Goal: Task Accomplishment & Management: Manage account settings

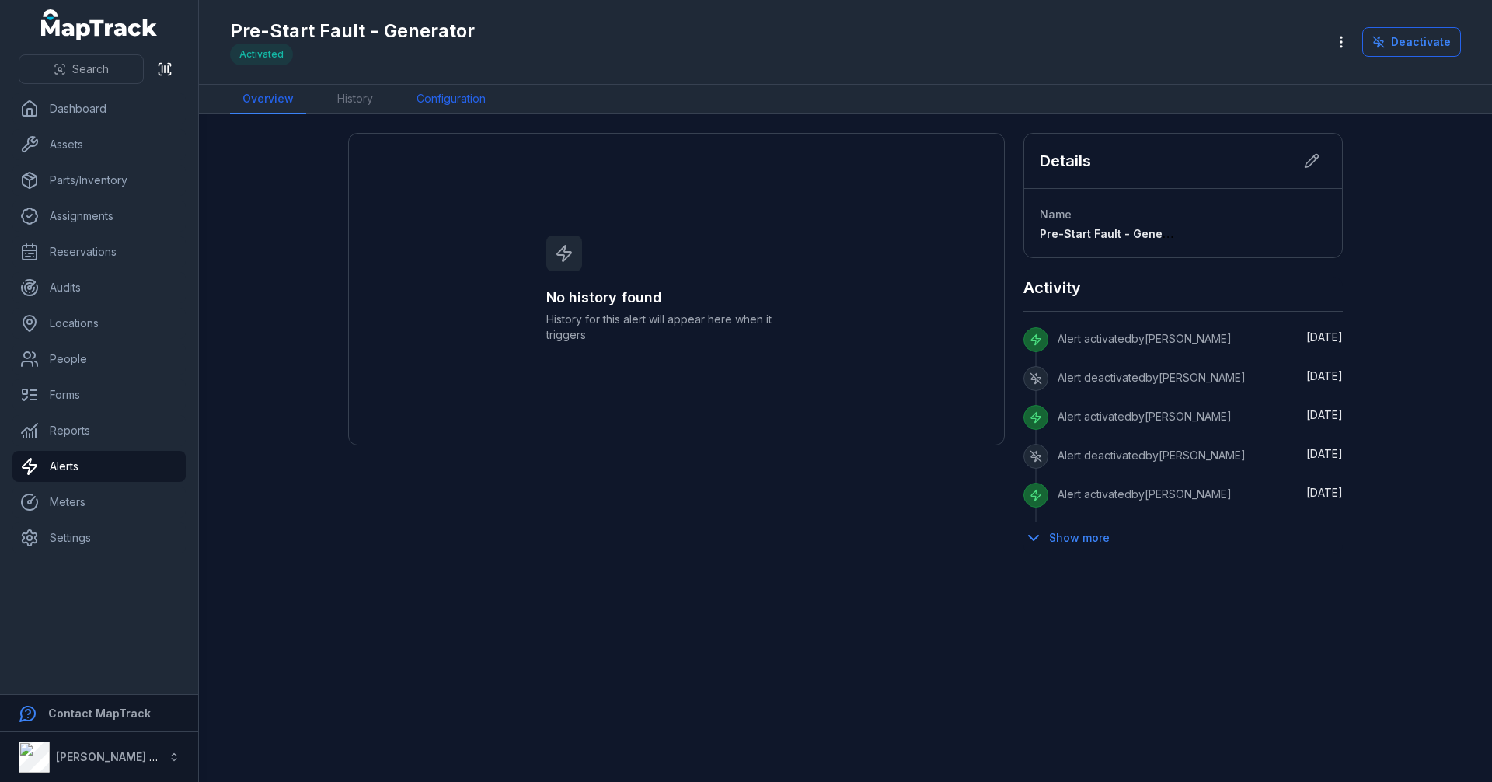
click at [452, 97] on link "Configuration" at bounding box center [451, 100] width 94 height 30
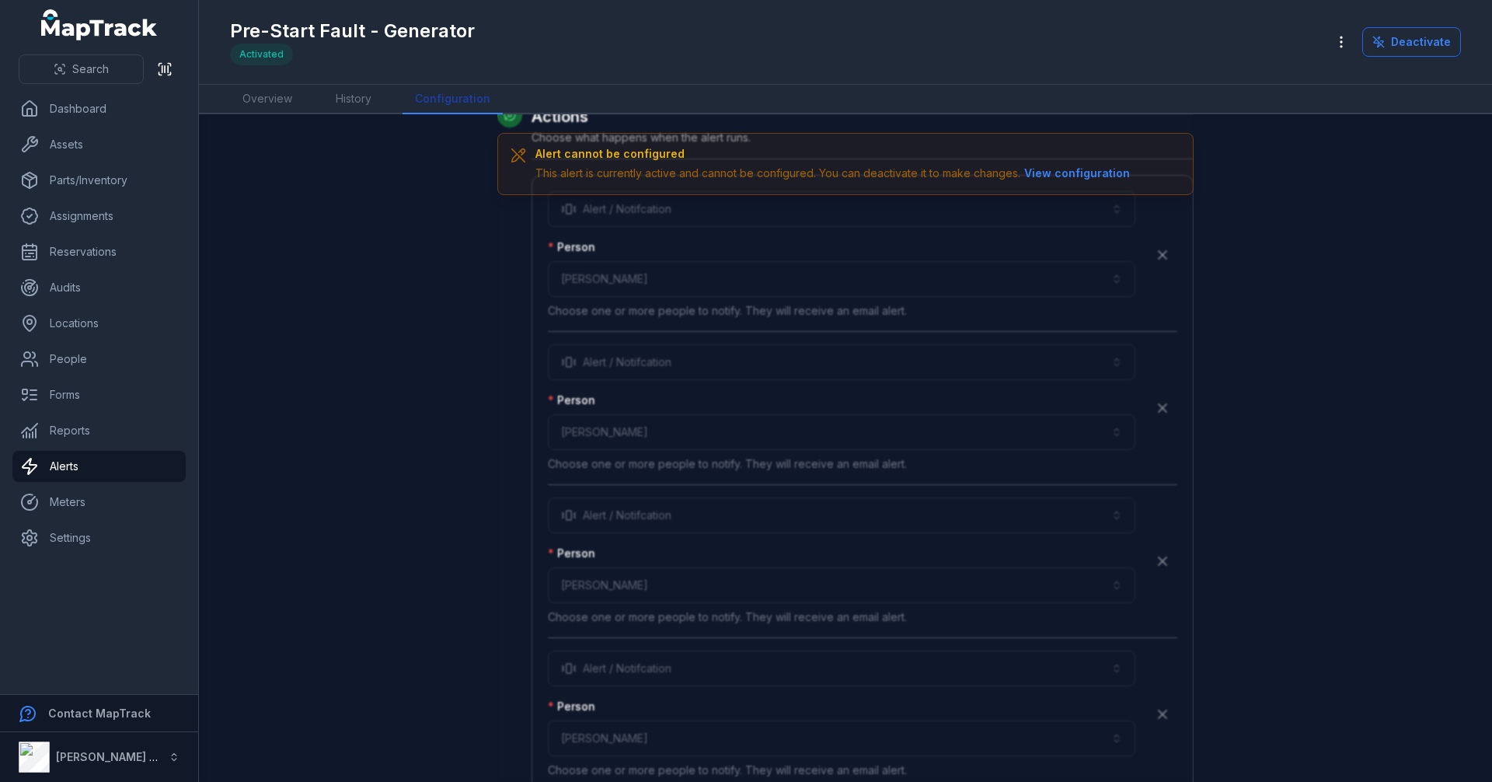
scroll to position [3378, 0]
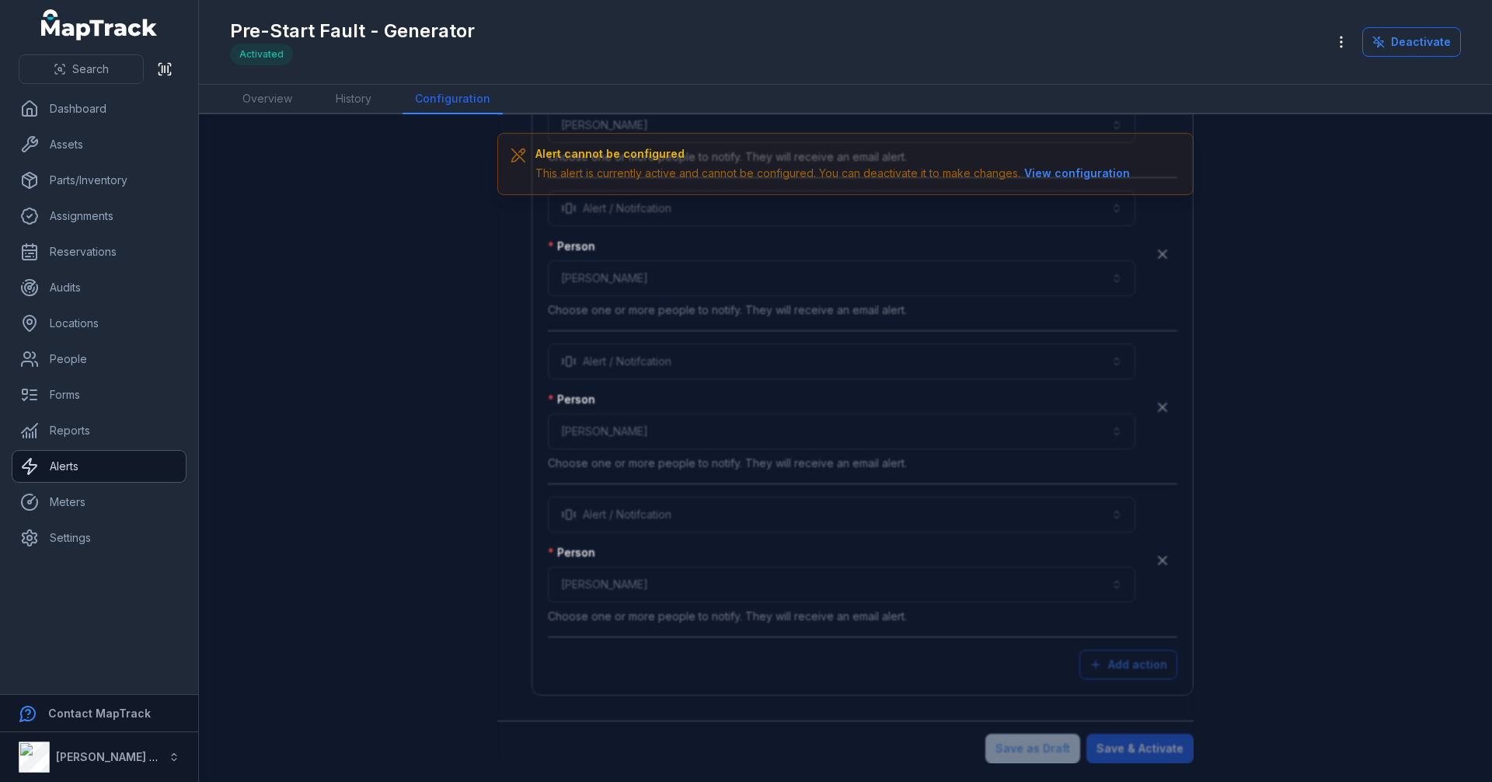
click at [79, 462] on link "Alerts" at bounding box center [98, 466] width 173 height 31
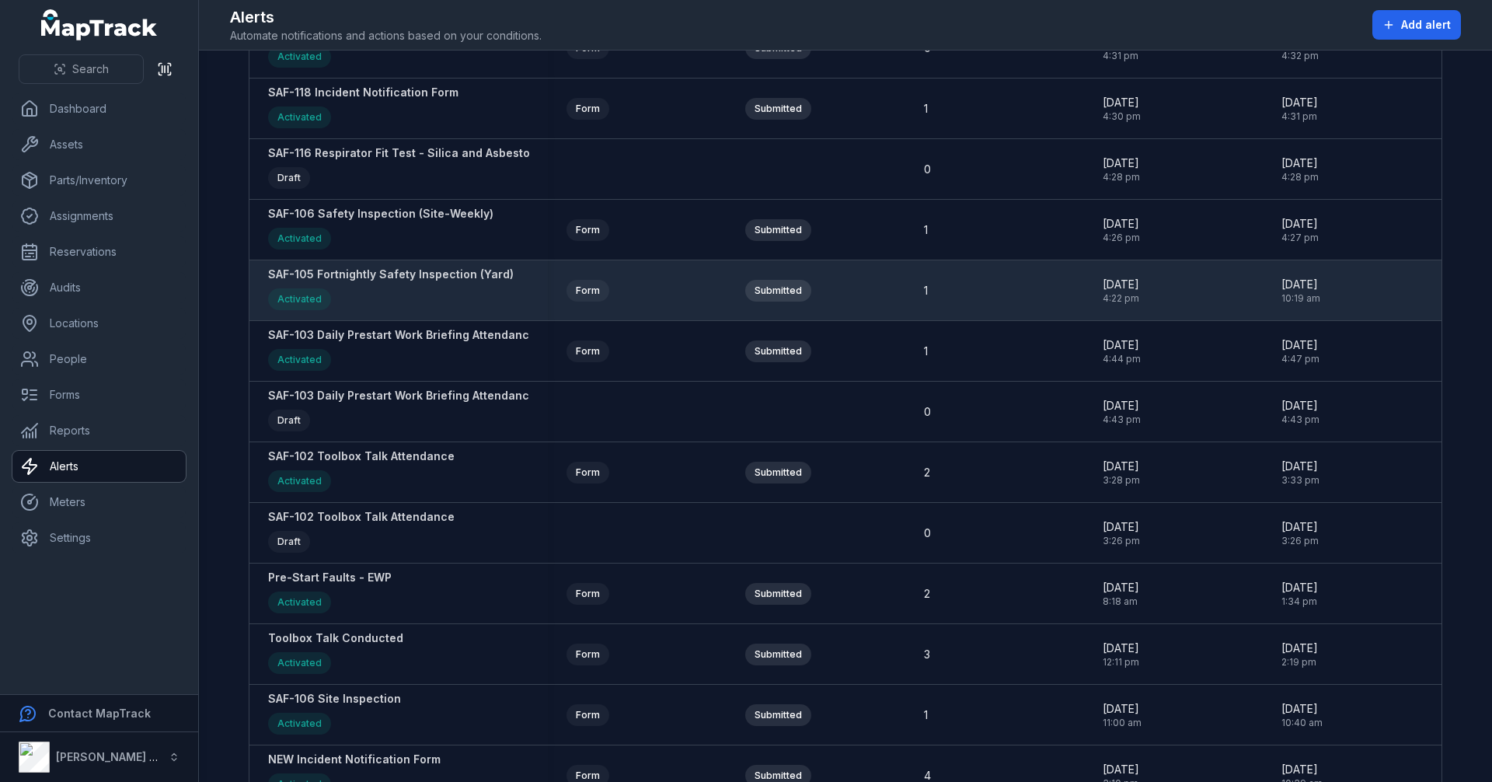
scroll to position [544, 0]
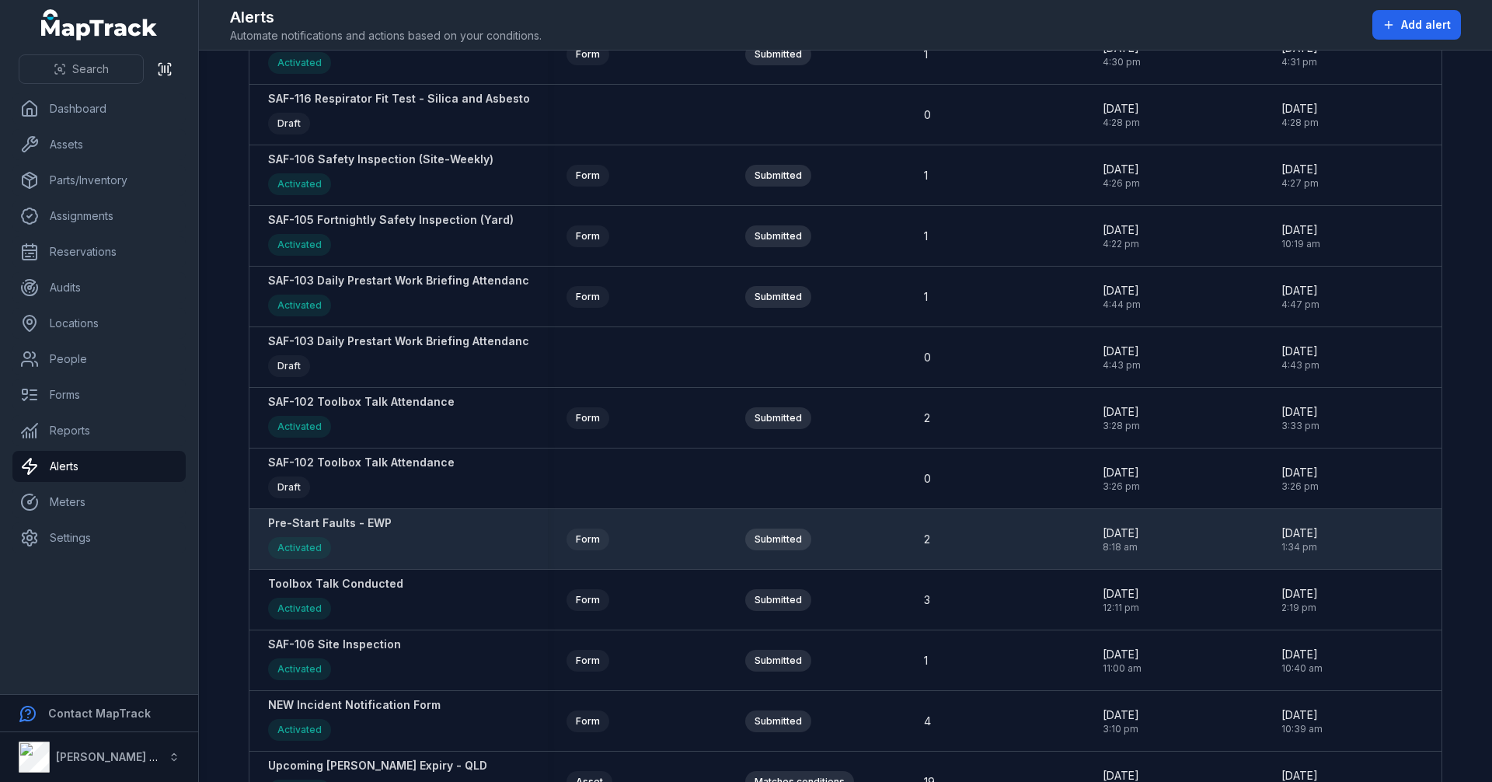
click at [364, 530] on strong "Pre-Start Faults - EWP" at bounding box center [330, 523] width 124 height 16
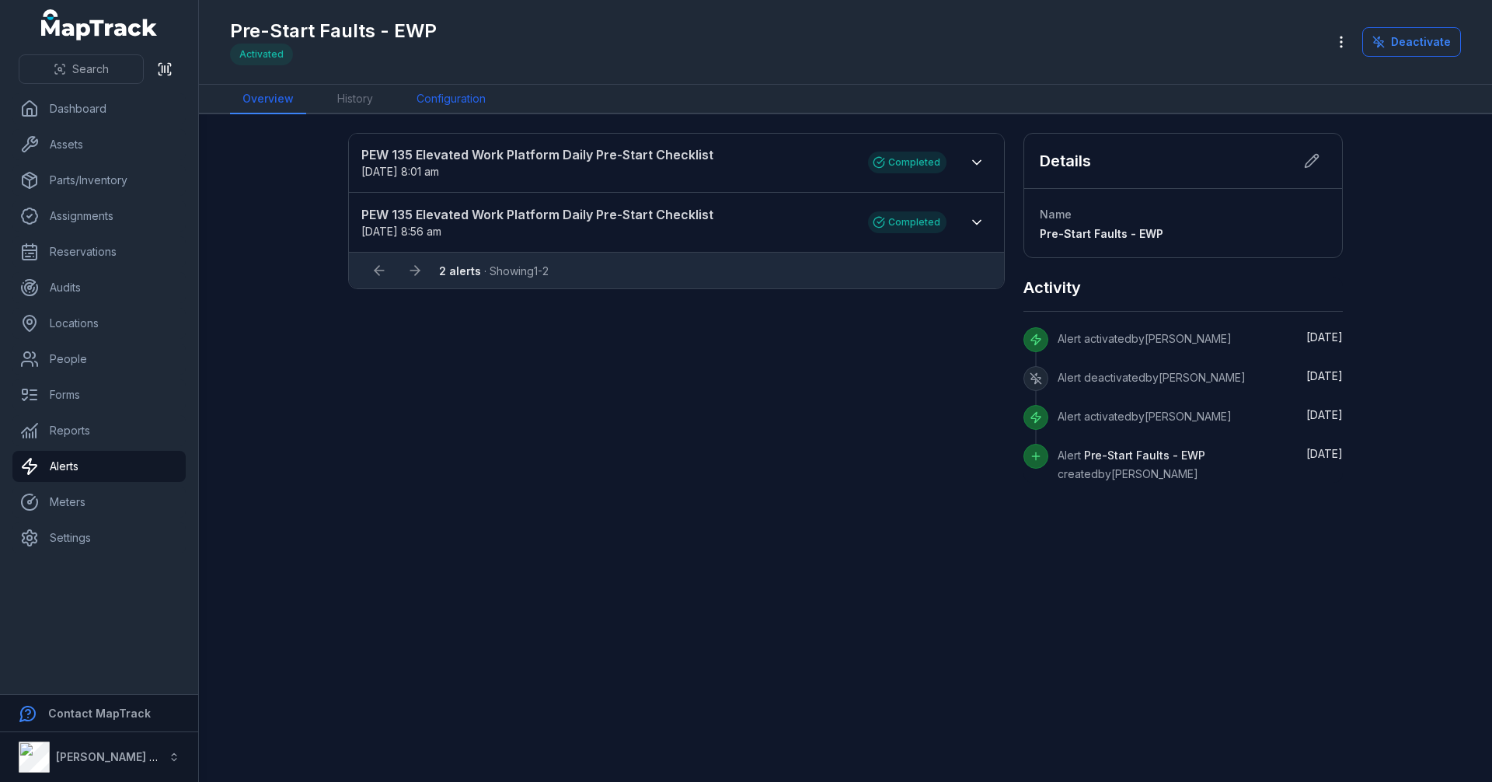
click at [470, 88] on link "Configuration" at bounding box center [451, 100] width 94 height 30
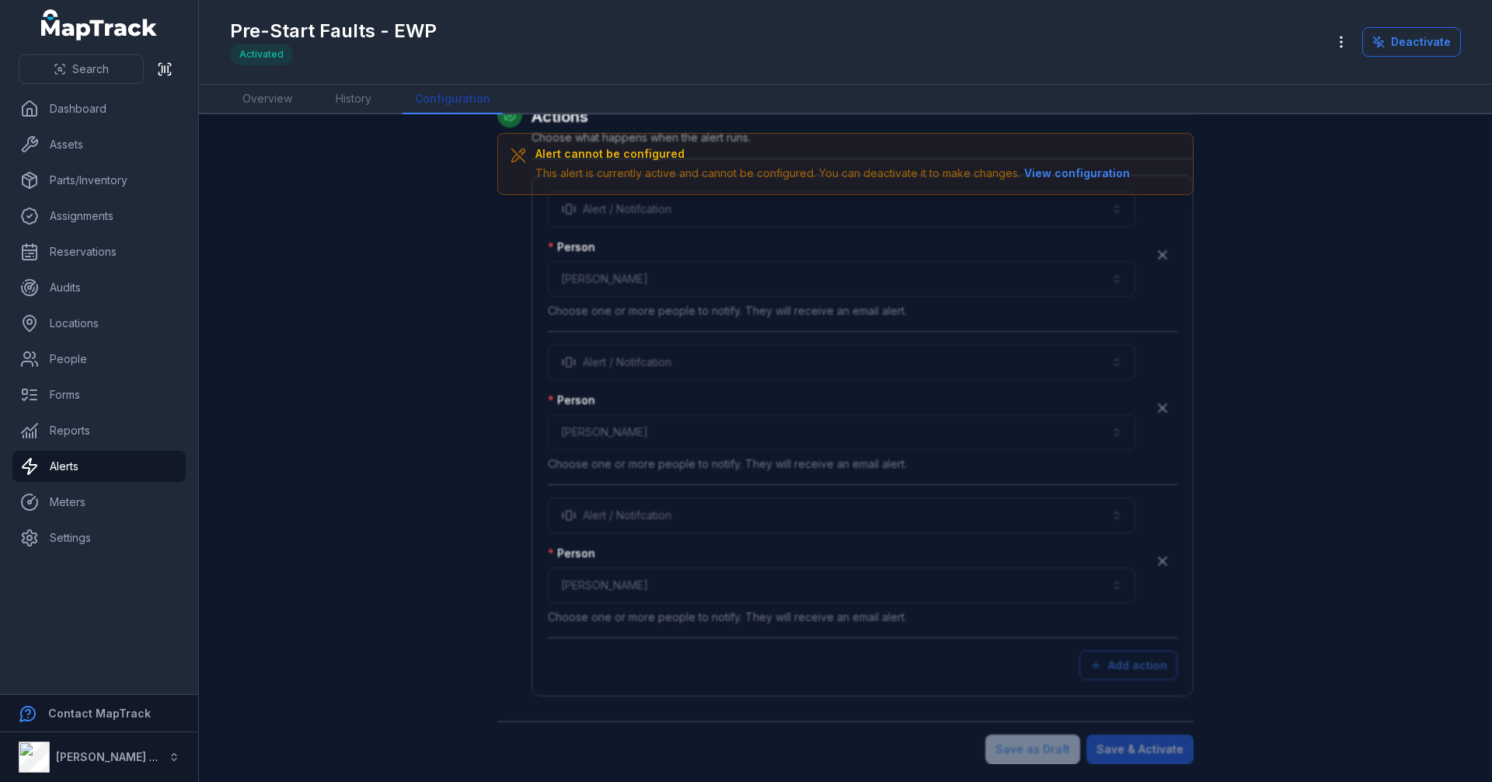
scroll to position [4215, 0]
click at [1379, 36] on icon at bounding box center [1378, 42] width 12 height 12
